Goal: Information Seeking & Learning: Learn about a topic

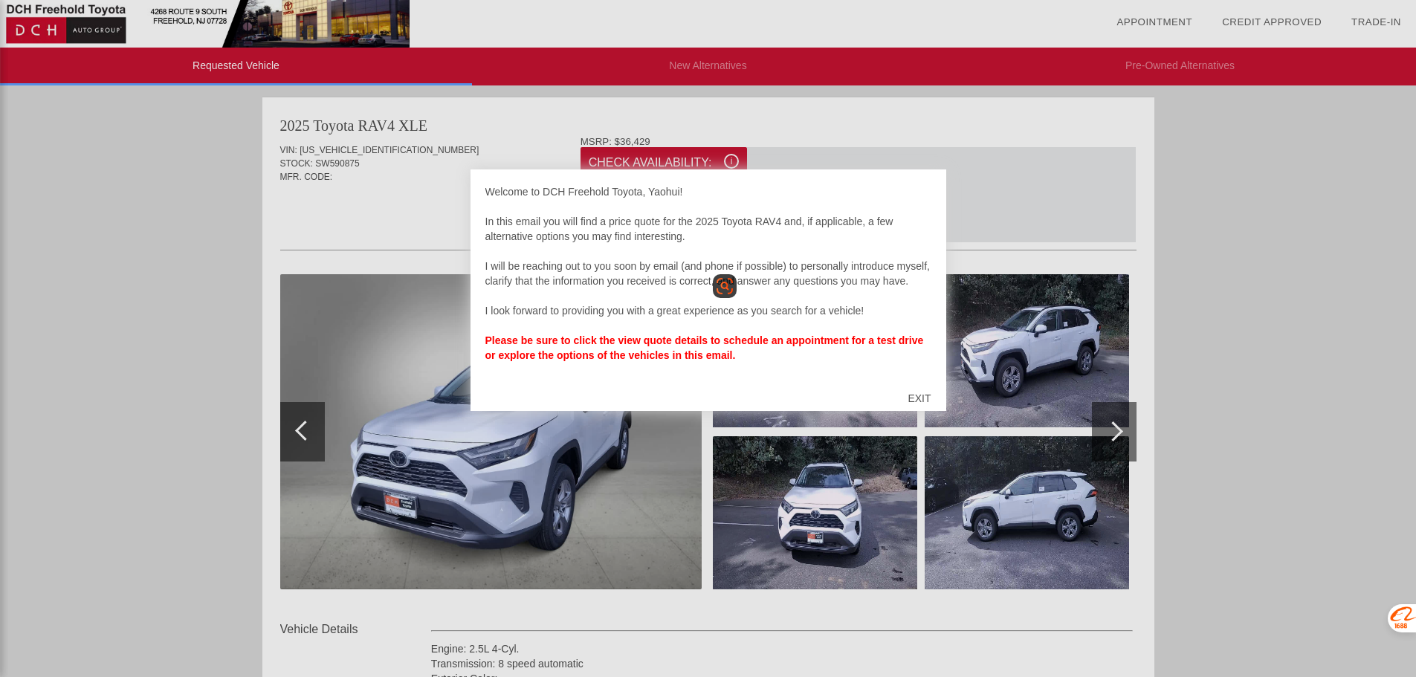
click at [922, 398] on div "EXIT" at bounding box center [919, 398] width 53 height 45
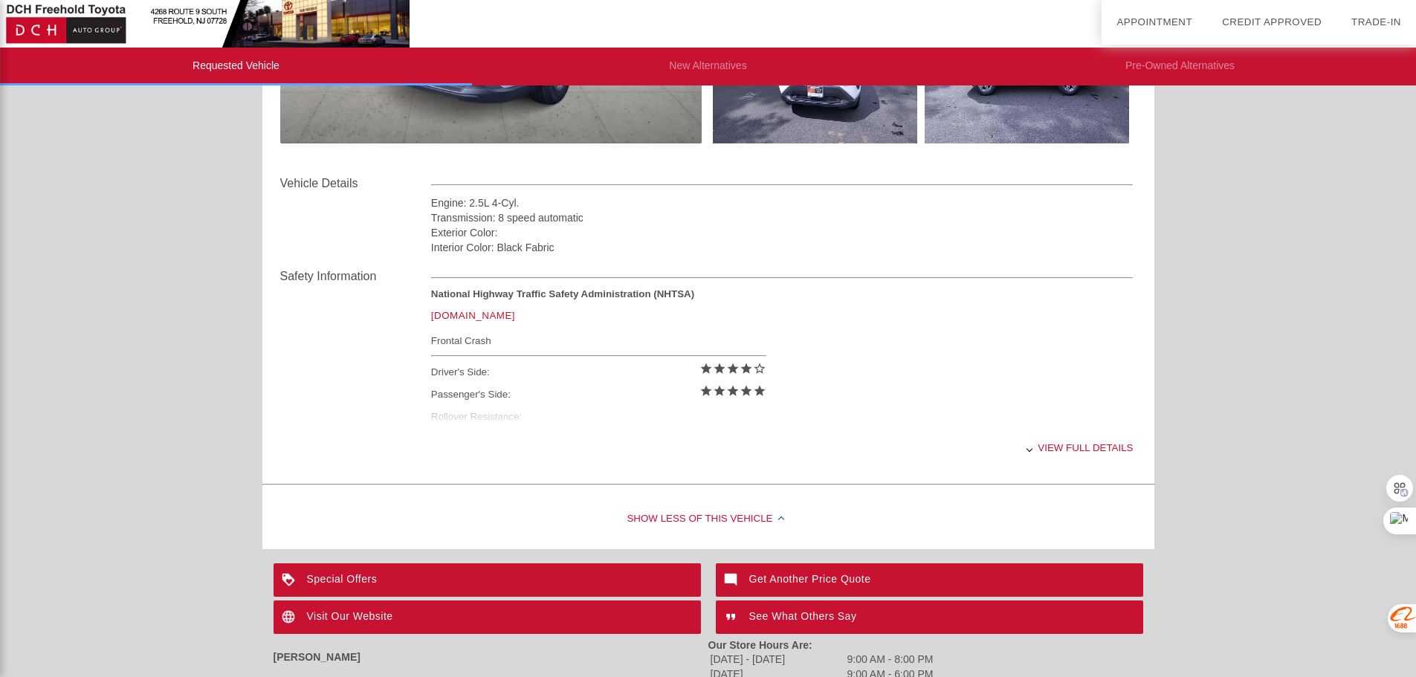
scroll to position [656, 0]
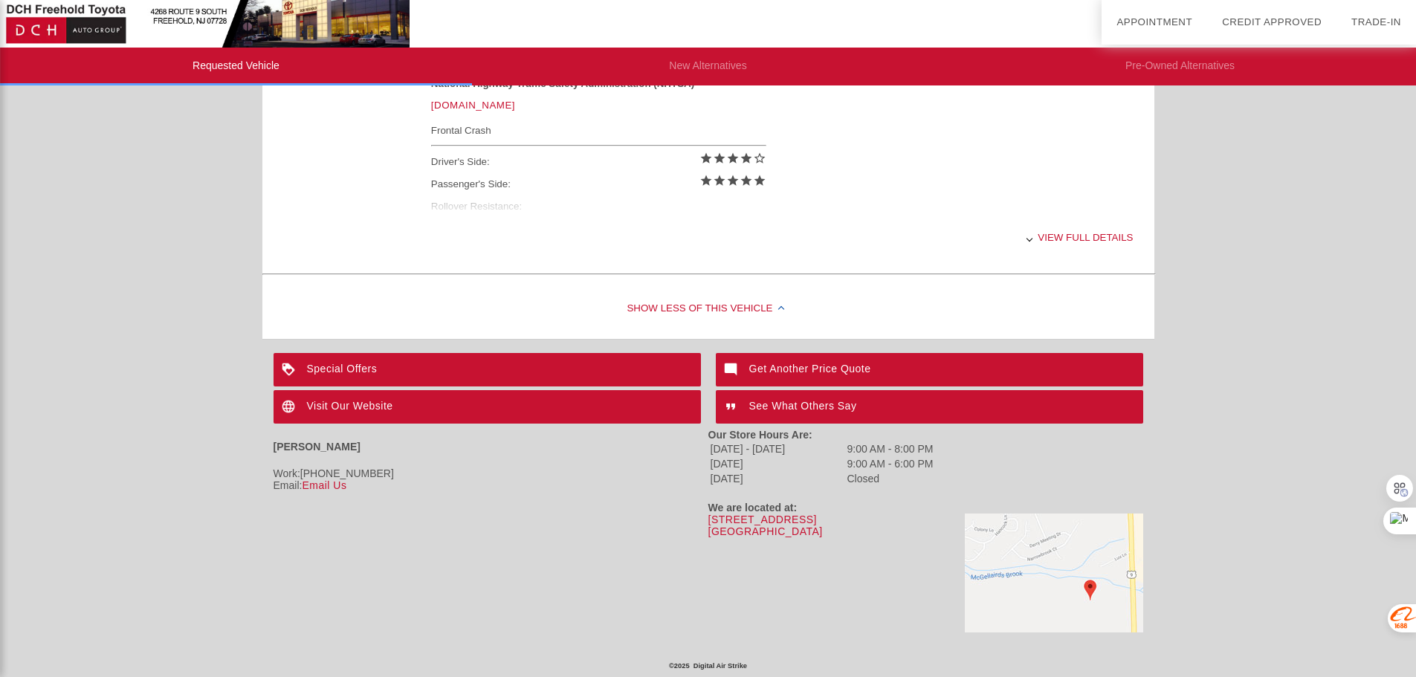
click at [698, 487] on div "Email: Email Us" at bounding box center [490, 485] width 435 height 12
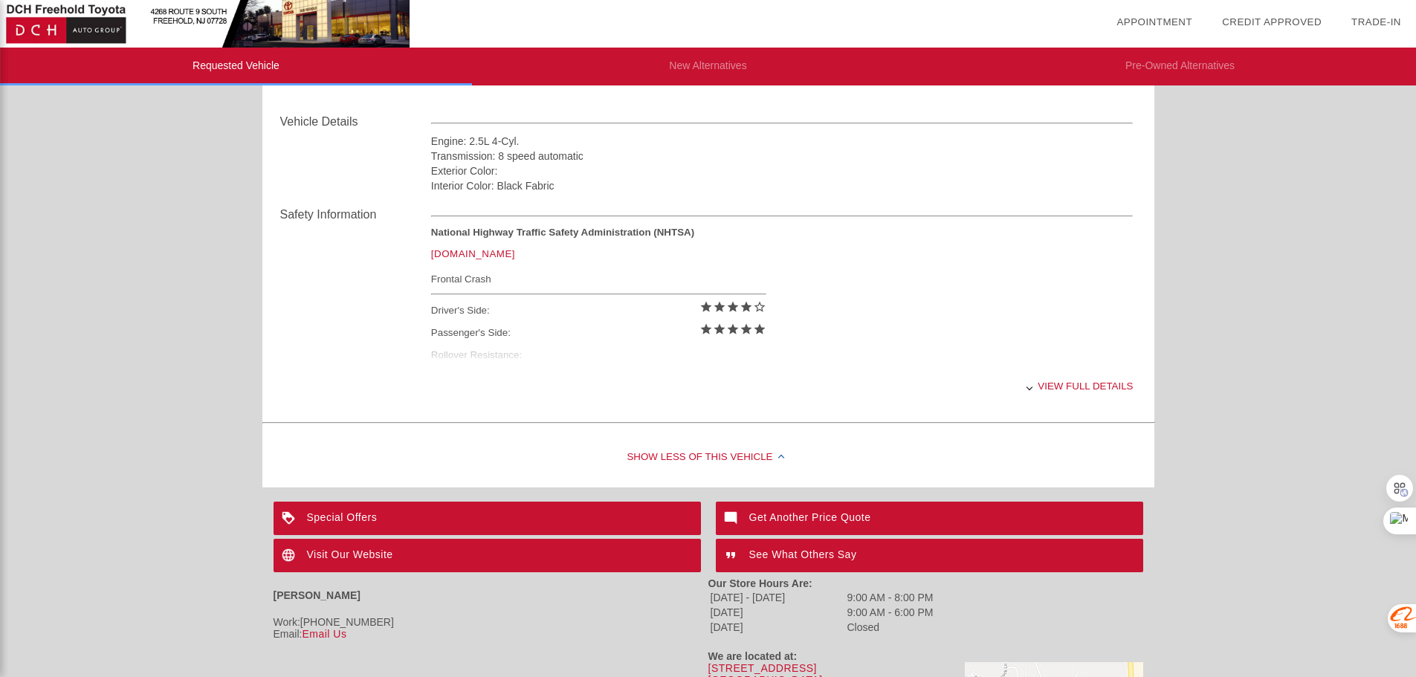
scroll to position [433, 0]
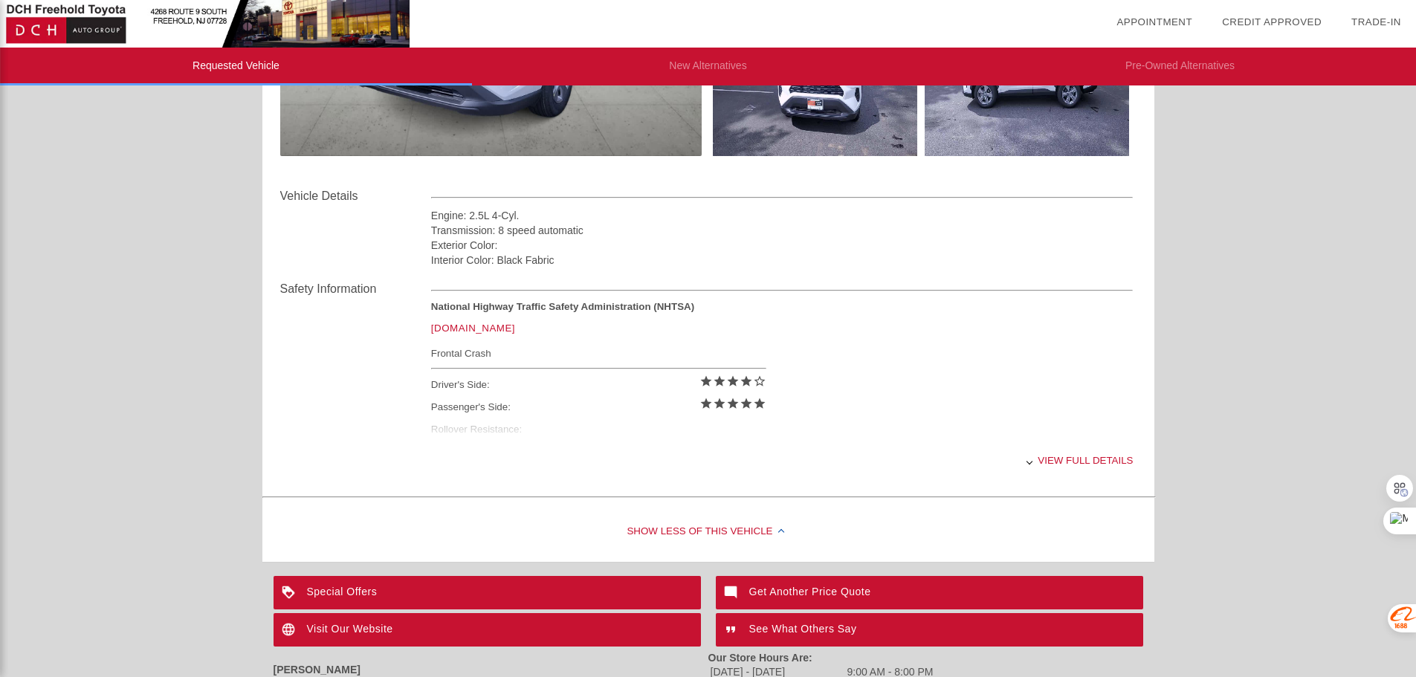
click at [757, 385] on icon "star_border" at bounding box center [759, 381] width 13 height 13
click at [1068, 456] on div "View full details" at bounding box center [782, 460] width 702 height 36
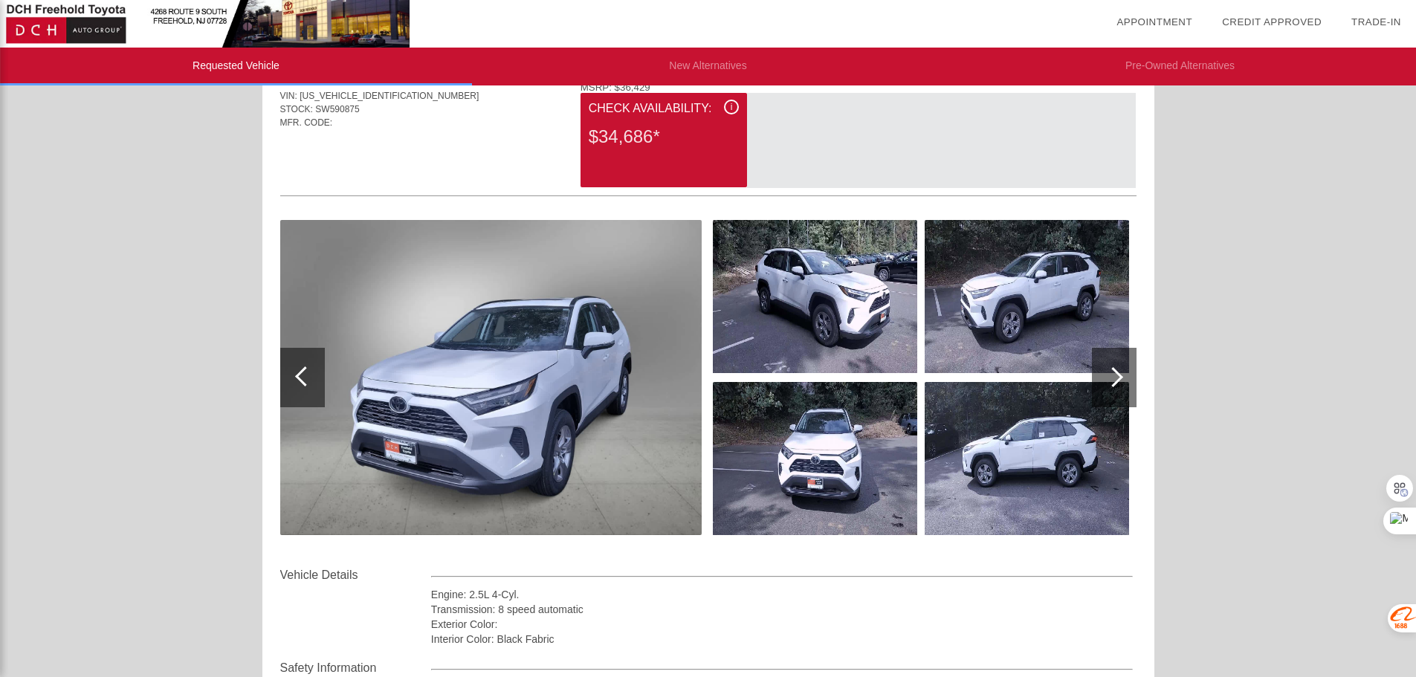
scroll to position [0, 0]
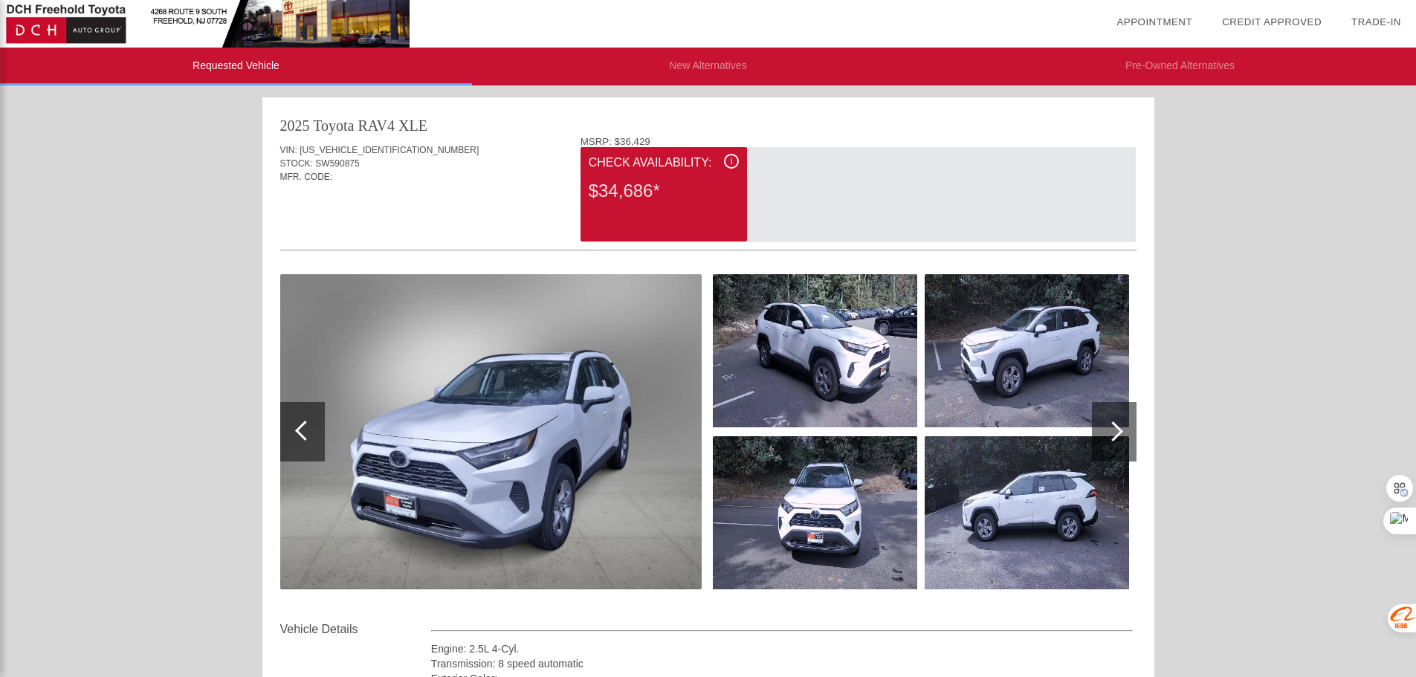
drag, startPoint x: 659, startPoint y: 190, endPoint x: 583, endPoint y: 195, distance: 76.7
click at [583, 195] on div "i Check Availability: $34,686*" at bounding box center [663, 194] width 166 height 94
click at [548, 219] on div "Quoted on [DATE] 10:11:52 PM" at bounding box center [708, 218] width 856 height 24
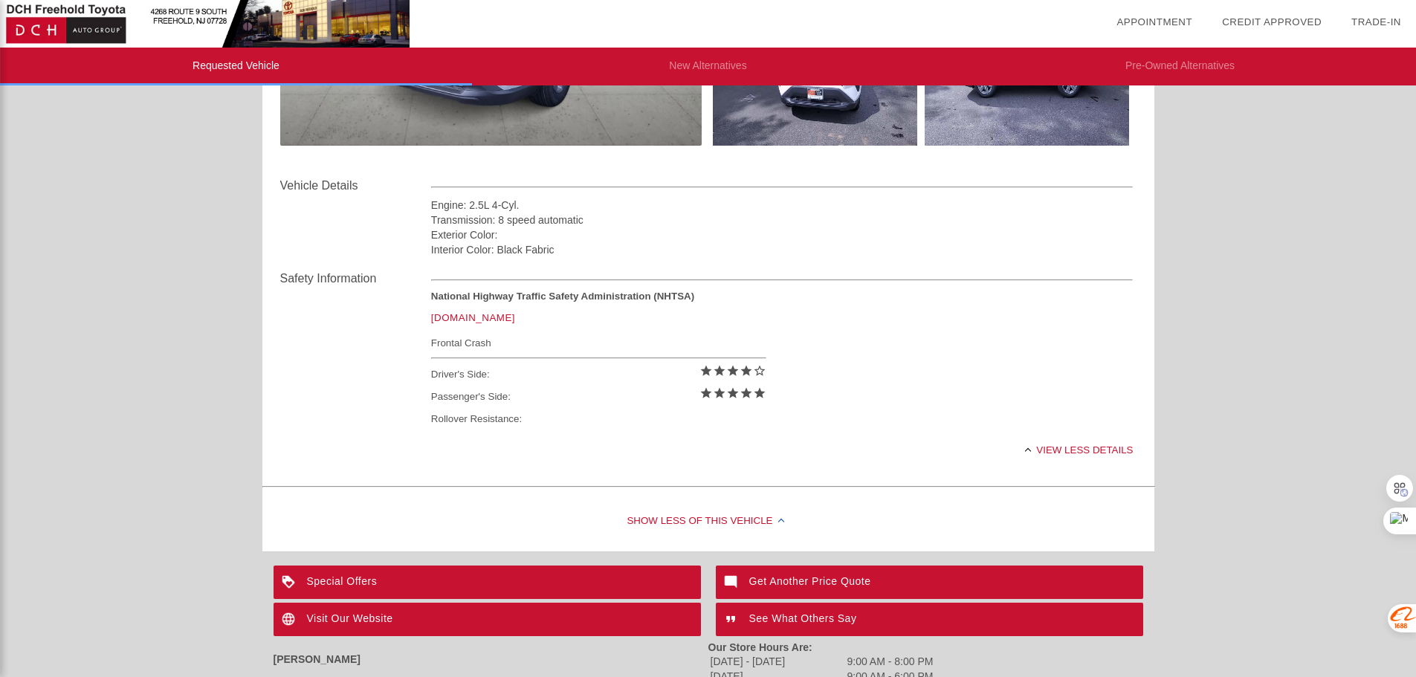
scroll to position [446, 0]
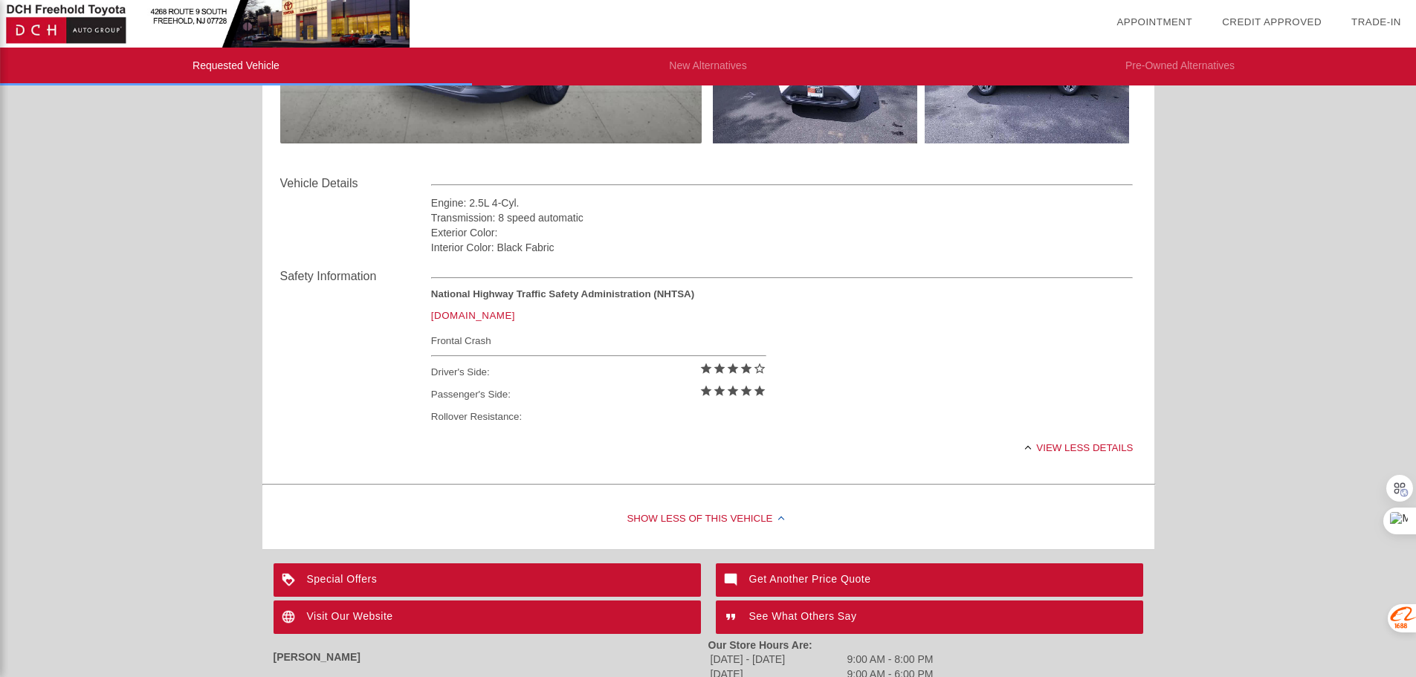
click at [355, 577] on div "Special Offers" at bounding box center [486, 579] width 427 height 33
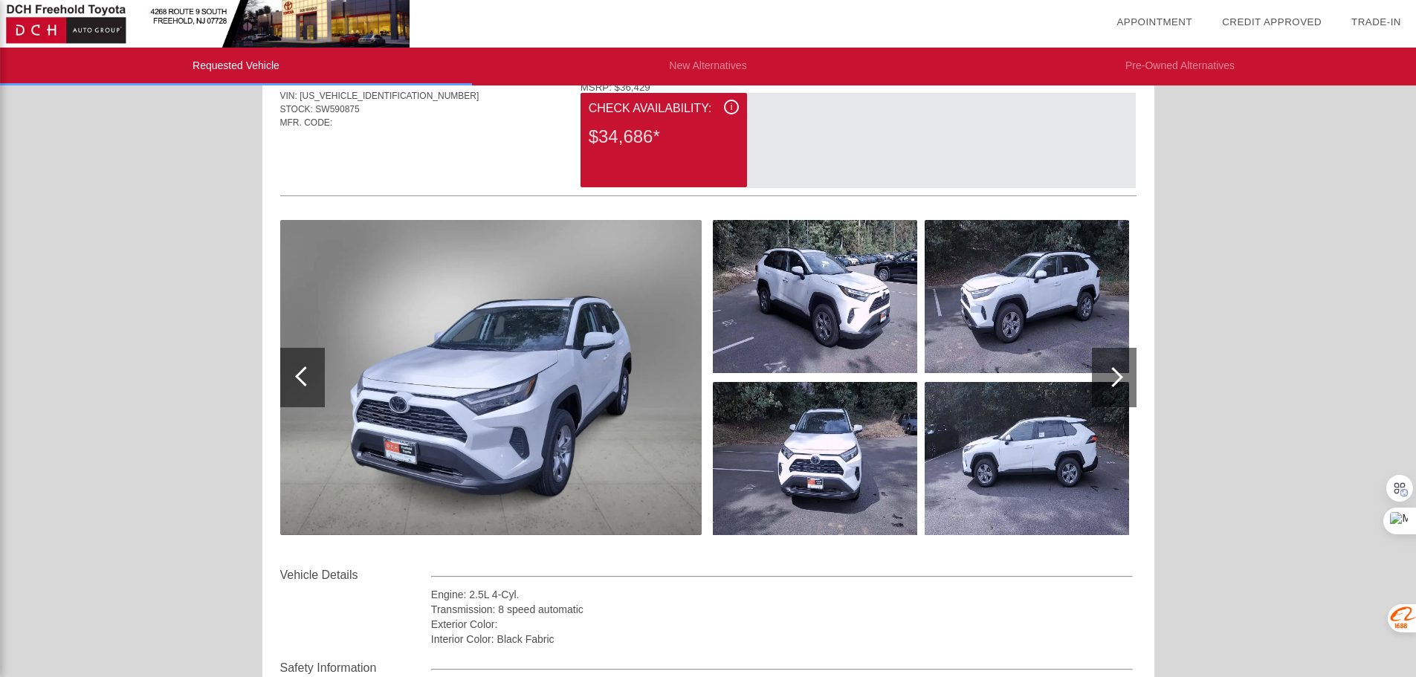
scroll to position [0, 0]
